Goal: Navigation & Orientation: Find specific page/section

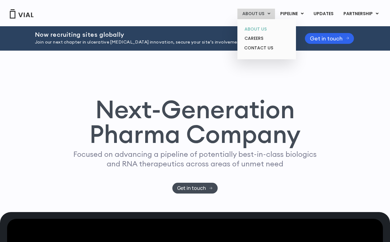
click at [258, 30] on link "ABOUT US" at bounding box center [267, 29] width 54 height 10
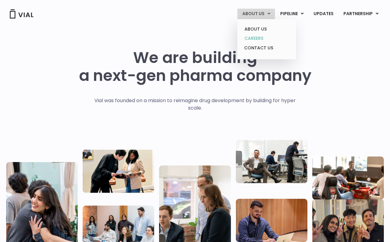
click at [254, 39] on link "CAREERS" at bounding box center [267, 39] width 54 height 10
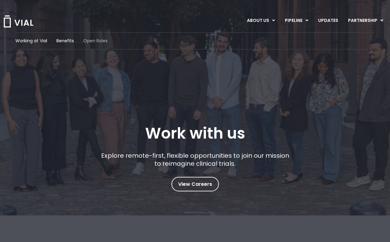
click at [97, 39] on span "Open Roles" at bounding box center [95, 41] width 24 height 6
click at [323, 19] on link "UPDATES" at bounding box center [329, 20] width 30 height 10
